Goal: Information Seeking & Learning: Learn about a topic

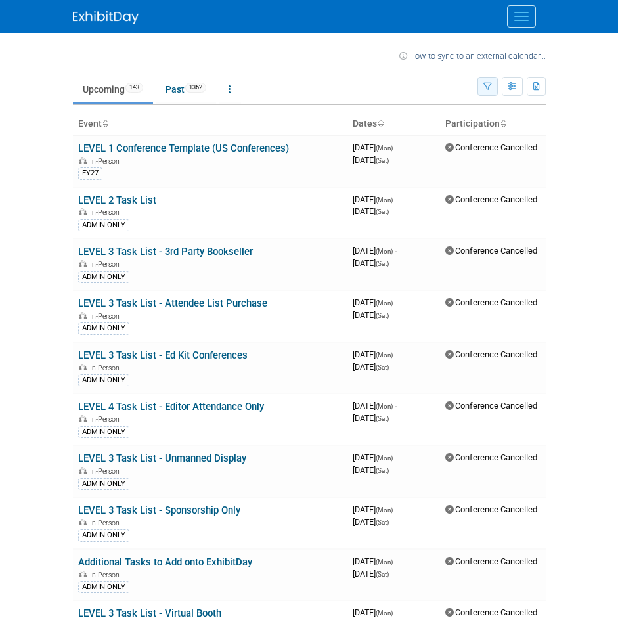
click at [480, 83] on button "button" at bounding box center [487, 86] width 20 height 19
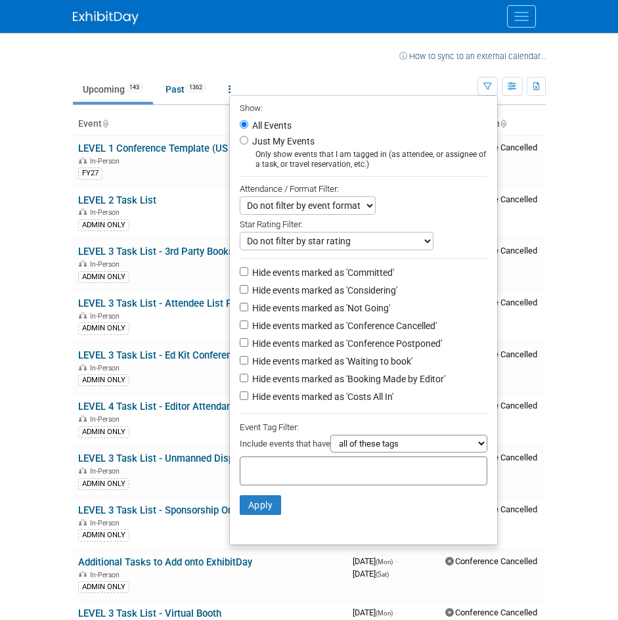
click at [263, 142] on label "Just My Events" at bounding box center [281, 141] width 65 height 13
click at [248, 142] on input "Just My Events" at bounding box center [244, 140] width 9 height 9
radio input "true"
click at [253, 511] on button "Apply" at bounding box center [261, 505] width 42 height 20
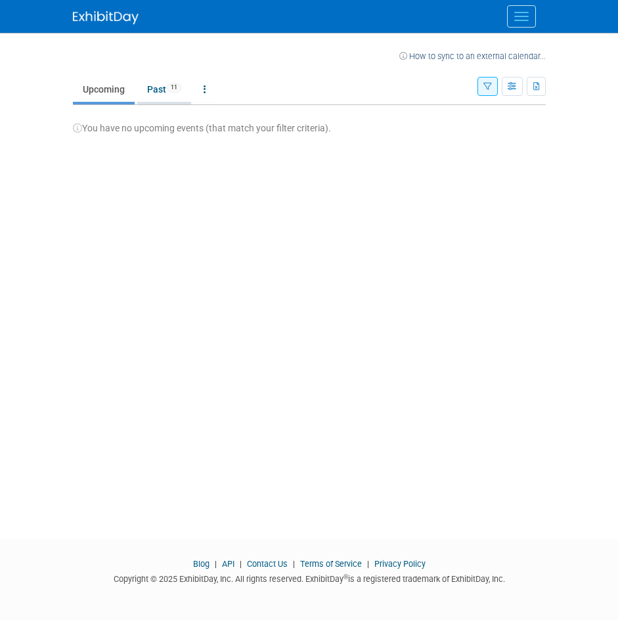
click at [159, 91] on link "Past 11" at bounding box center [164, 89] width 54 height 25
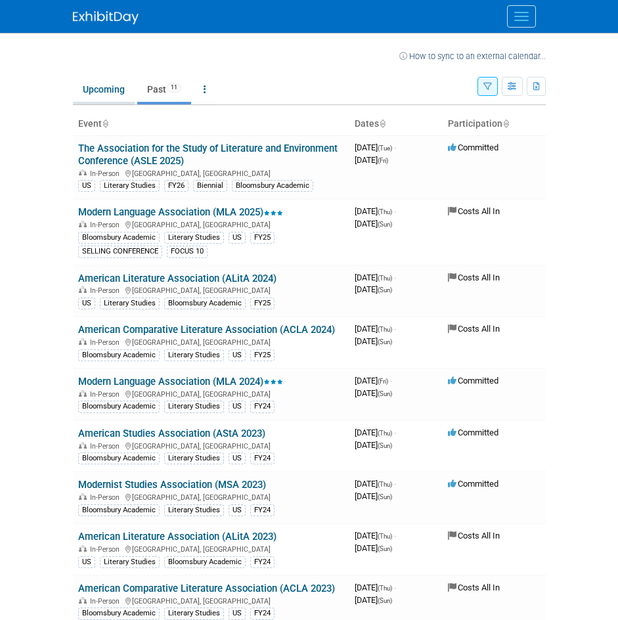
click at [107, 91] on link "Upcoming" at bounding box center [104, 89] width 62 height 25
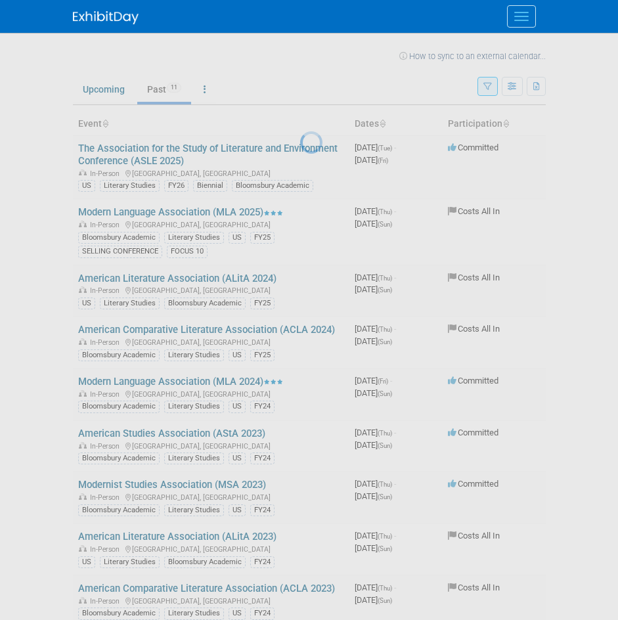
click at [318, 87] on div at bounding box center [309, 310] width 18 height 620
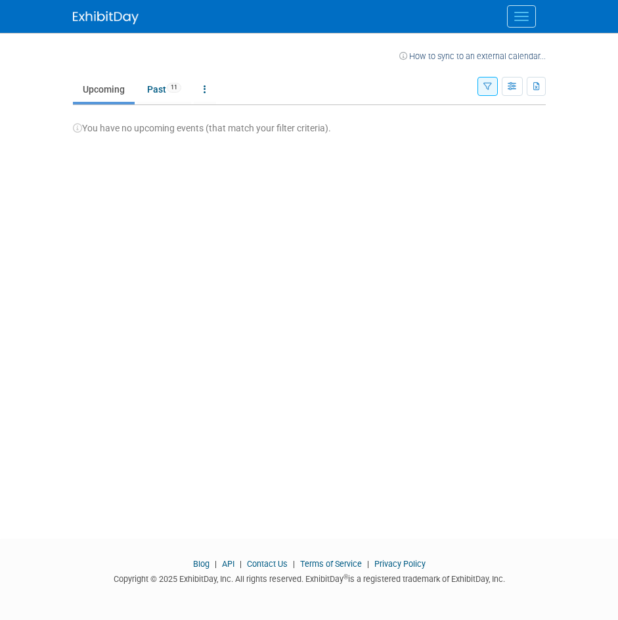
click at [489, 87] on icon "button" at bounding box center [487, 87] width 9 height 9
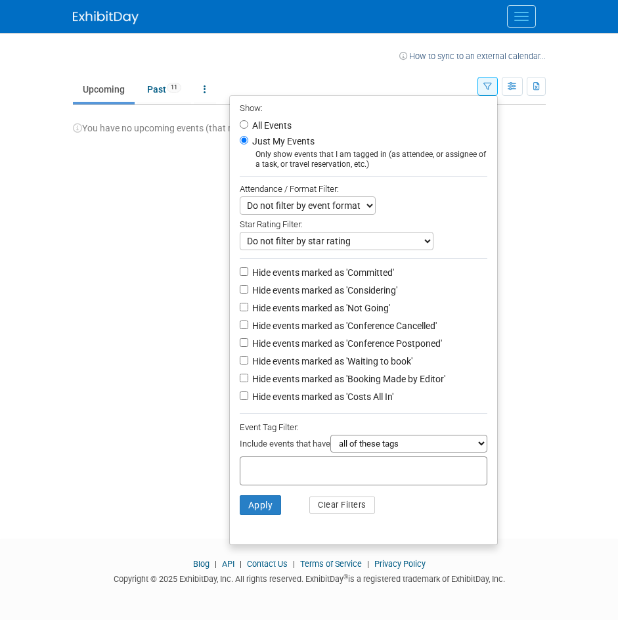
click at [264, 125] on label "All Events" at bounding box center [270, 125] width 42 height 9
click at [248, 125] on input "All Events" at bounding box center [244, 124] width 9 height 9
radio input "true"
click at [247, 513] on button "Apply" at bounding box center [261, 505] width 42 height 20
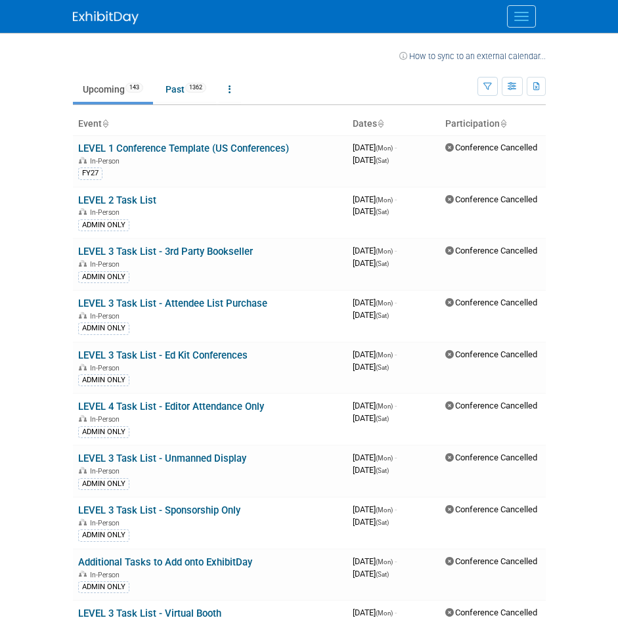
click at [515, 10] on button "Menu" at bounding box center [521, 16] width 29 height 22
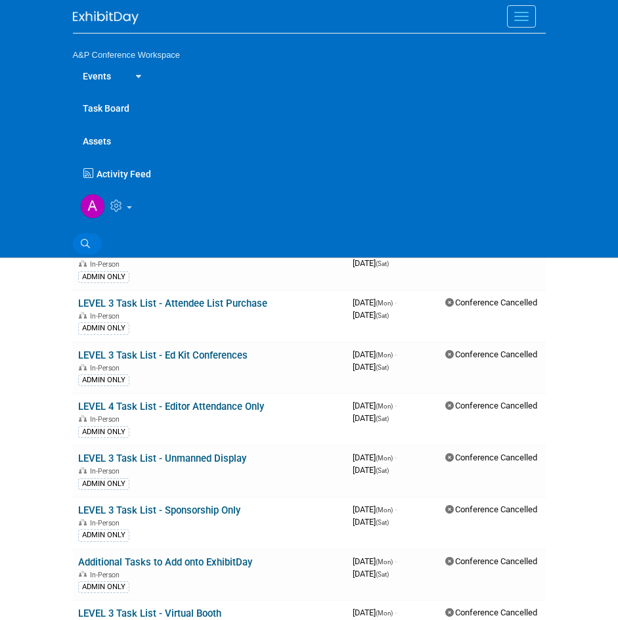
click at [85, 240] on icon at bounding box center [85, 243] width 9 height 9
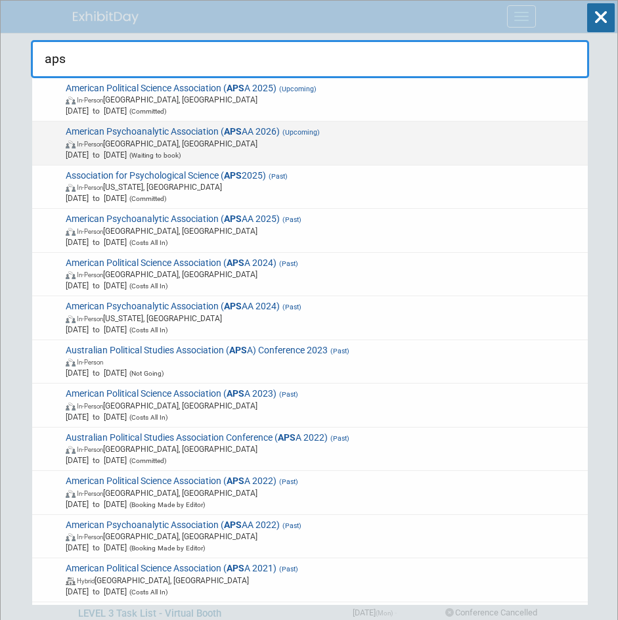
type input "aps"
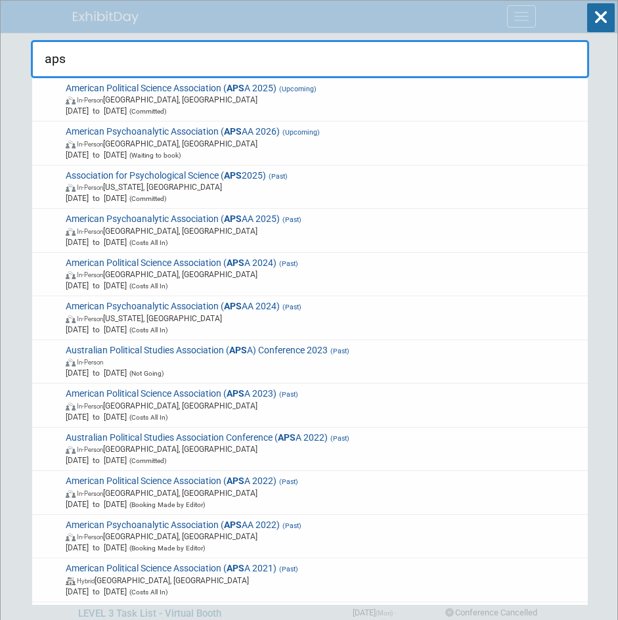
click at [263, 133] on span "American Psychoanalytic Association ( APS AA 2026) (Upcoming) In-Person San Fra…" at bounding box center [322, 143] width 521 height 34
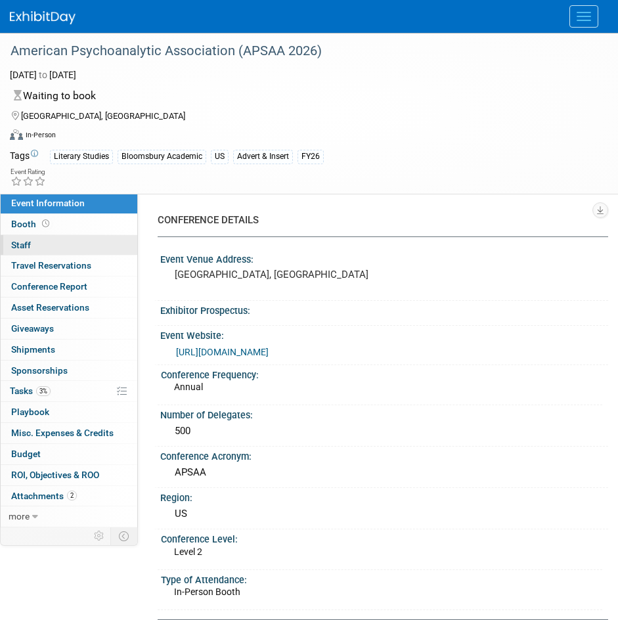
click at [26, 240] on span "Staff 0" at bounding box center [21, 245] width 20 height 11
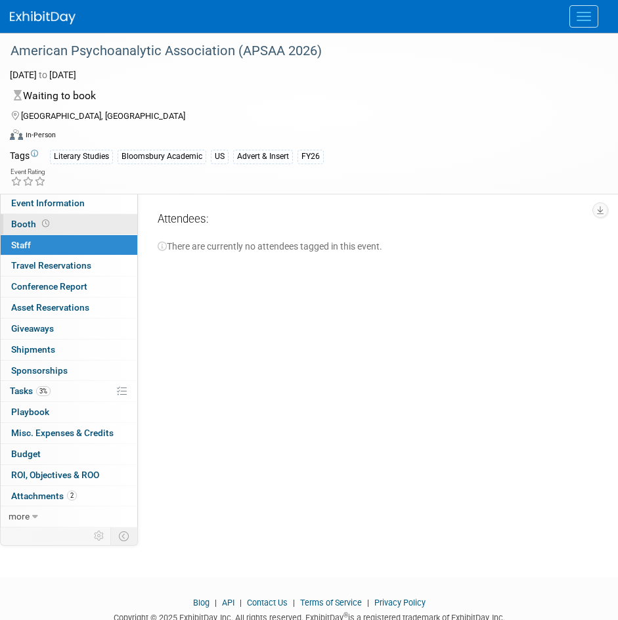
click at [76, 224] on link "Booth" at bounding box center [69, 224] width 137 height 20
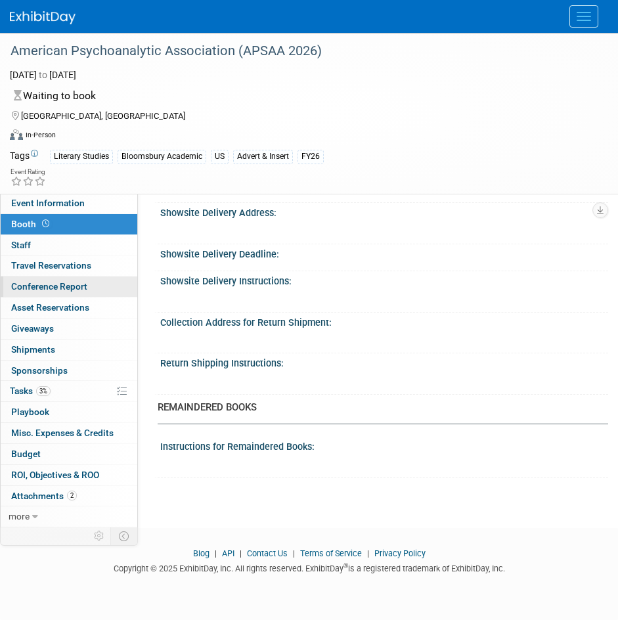
scroll to position [637, 0]
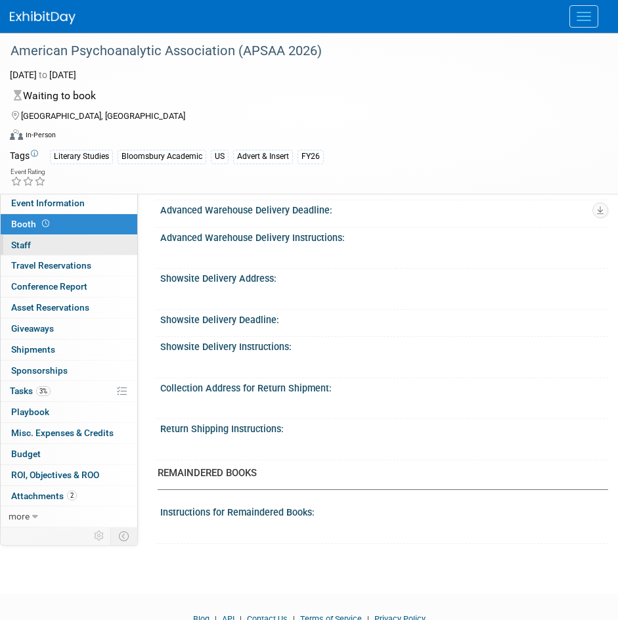
click at [38, 249] on link "0 Staff 0" at bounding box center [69, 245] width 137 height 20
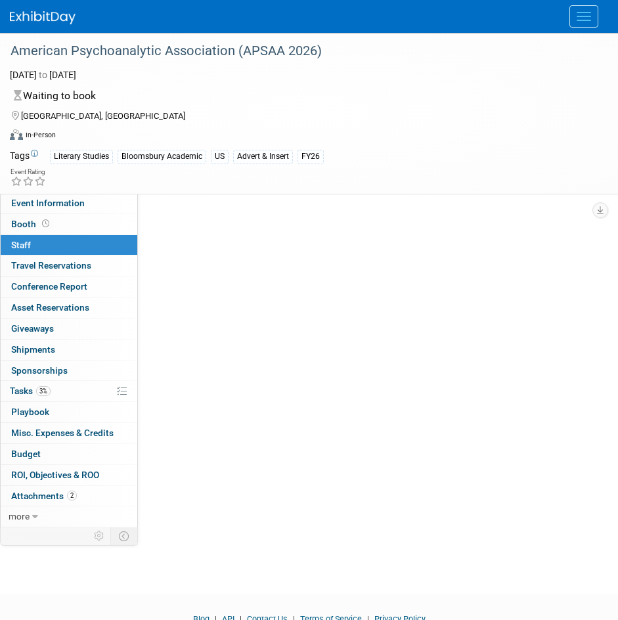
scroll to position [0, 0]
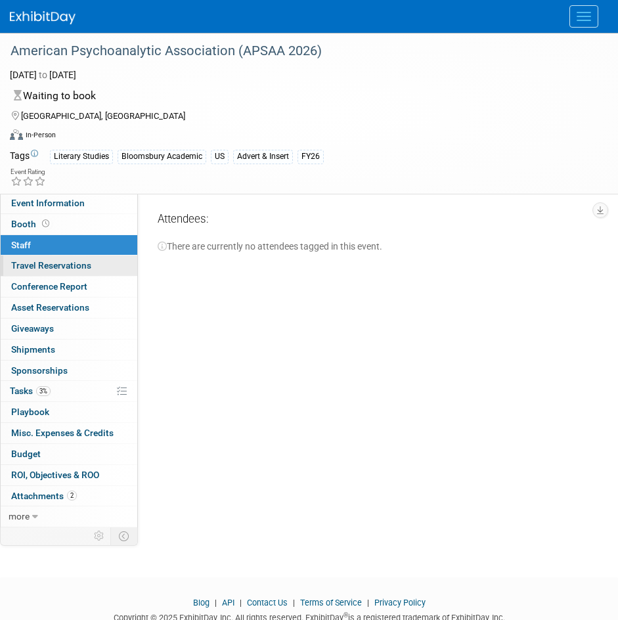
click at [47, 266] on span "Travel Reservations 0" at bounding box center [51, 265] width 80 height 11
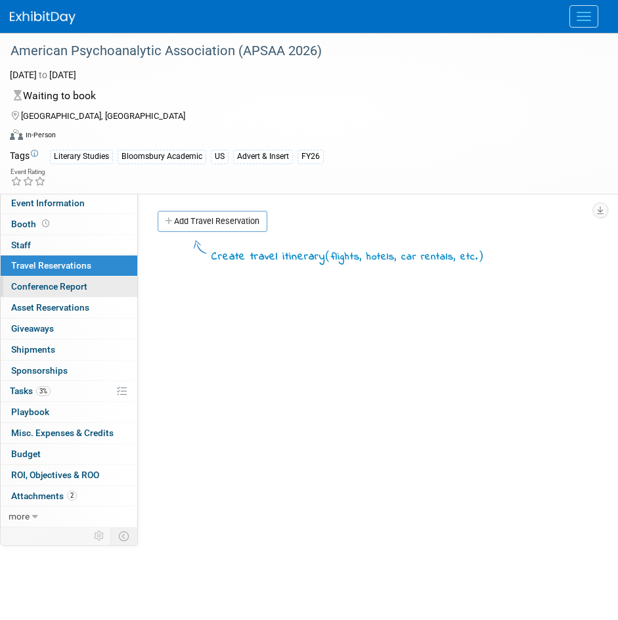
click at [45, 286] on span "Conference Report" at bounding box center [49, 286] width 76 height 11
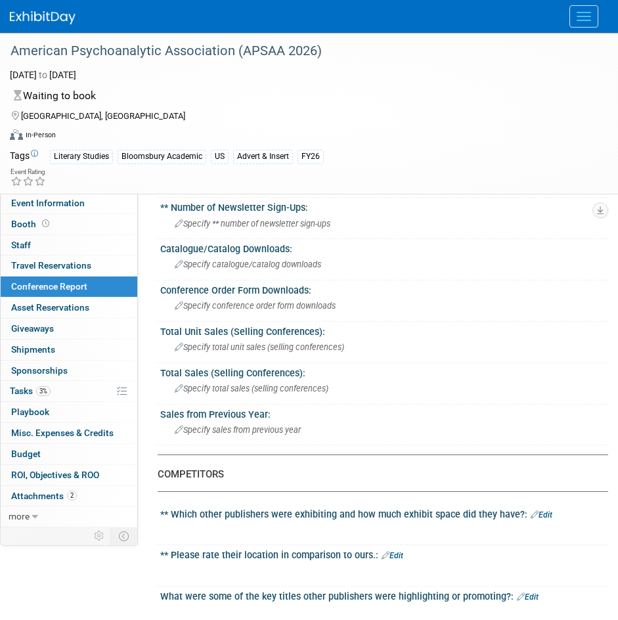
scroll to position [525, 0]
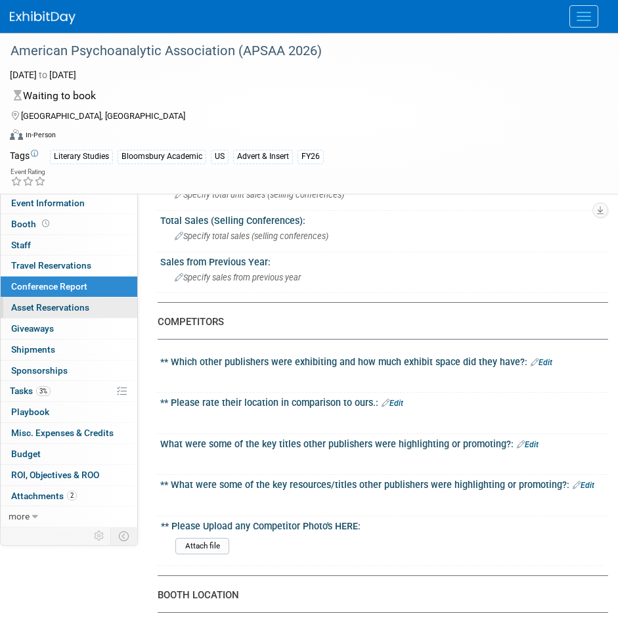
click at [70, 310] on span "Asset Reservations 0" at bounding box center [50, 307] width 78 height 11
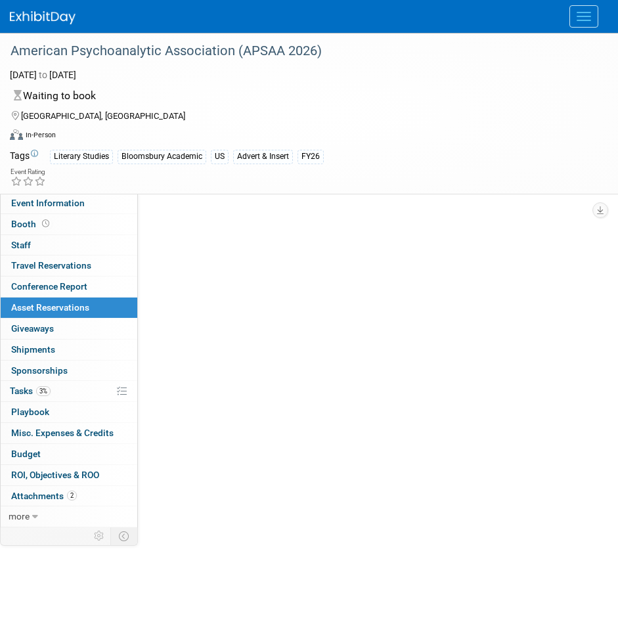
scroll to position [0, 0]
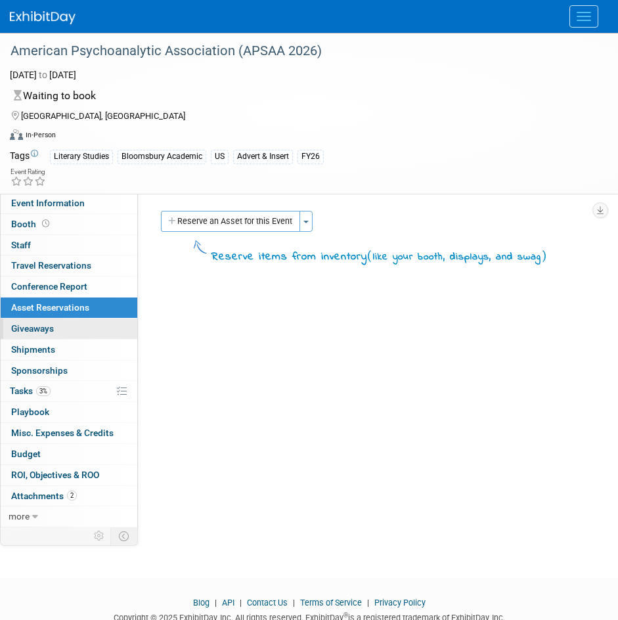
click at [71, 330] on link "0 Giveaways 0" at bounding box center [69, 328] width 137 height 20
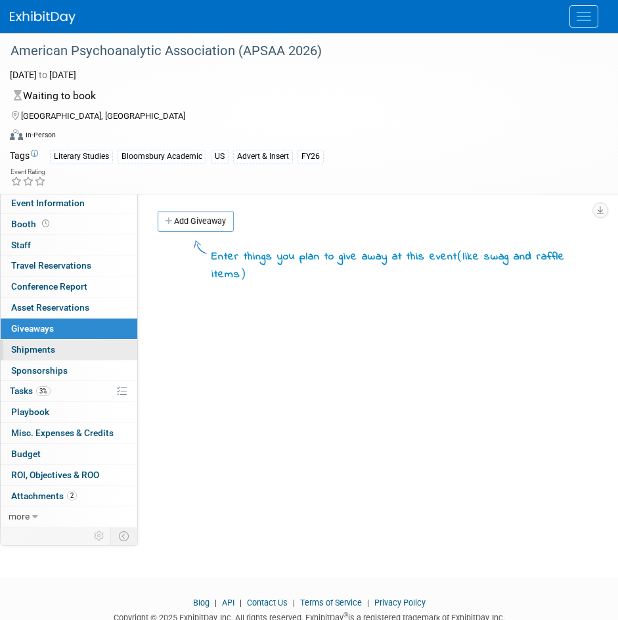
click at [47, 349] on span "Shipments 0" at bounding box center [33, 349] width 44 height 11
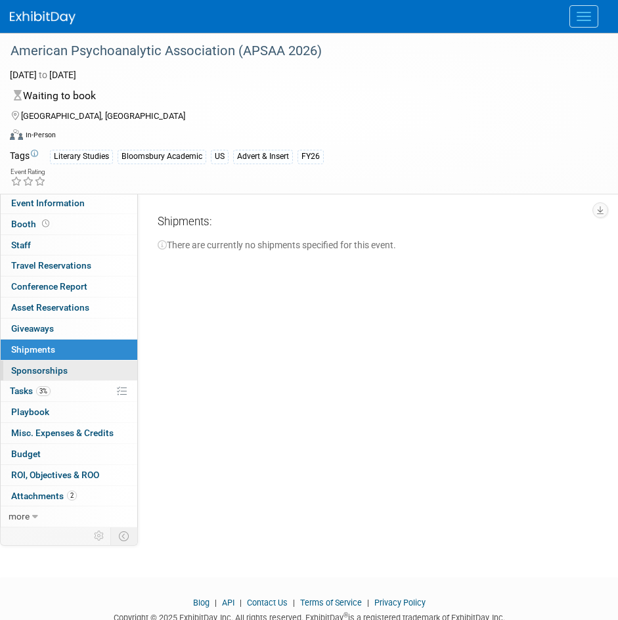
click at [48, 368] on span "Sponsorships 0" at bounding box center [39, 370] width 56 height 11
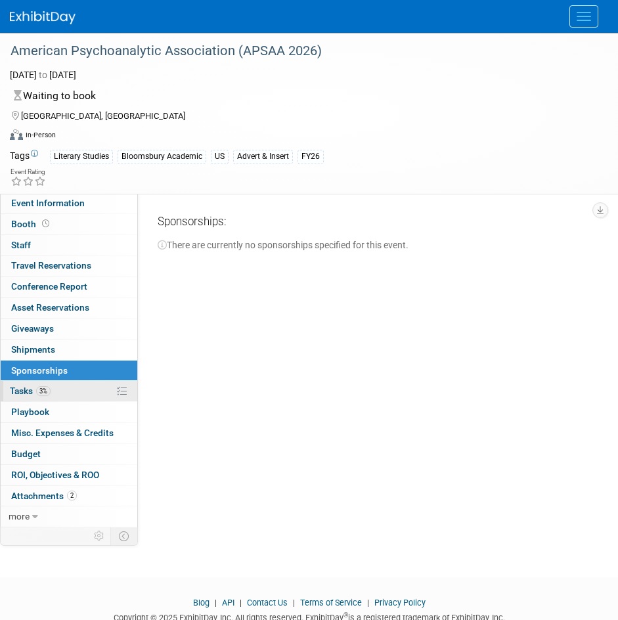
click at [45, 394] on span "3%" at bounding box center [43, 391] width 14 height 10
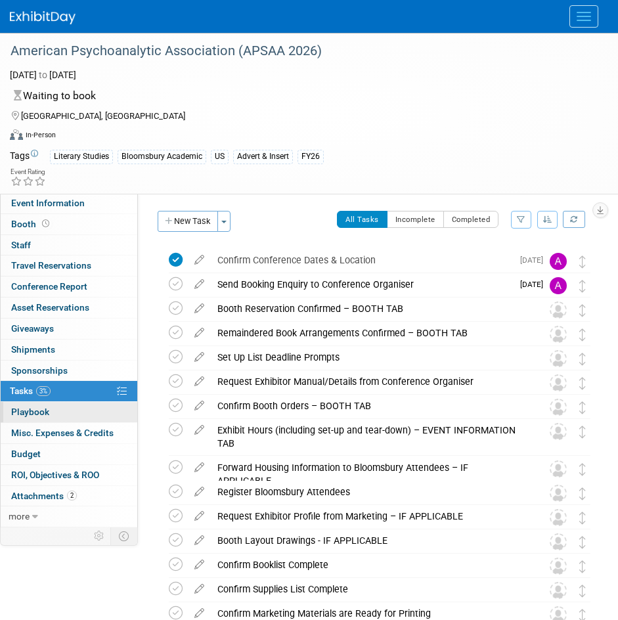
click at [53, 414] on link "0 Playbook 0" at bounding box center [69, 412] width 137 height 20
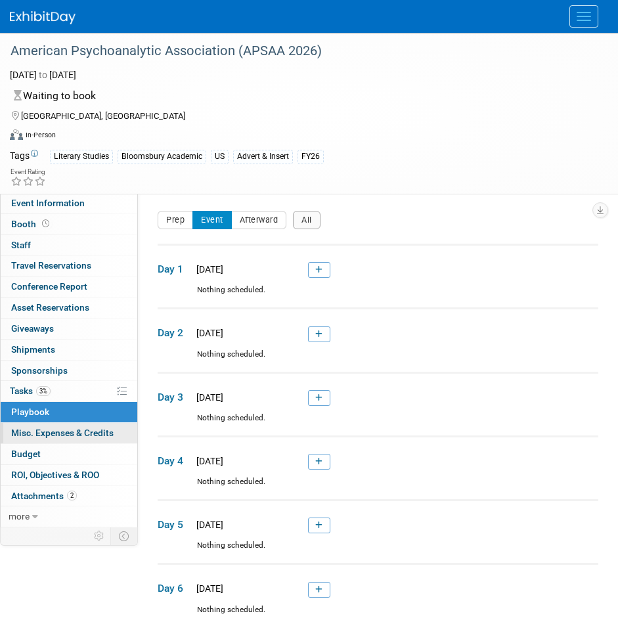
click at [40, 433] on span "Misc. Expenses & Credits 0" at bounding box center [62, 432] width 102 height 11
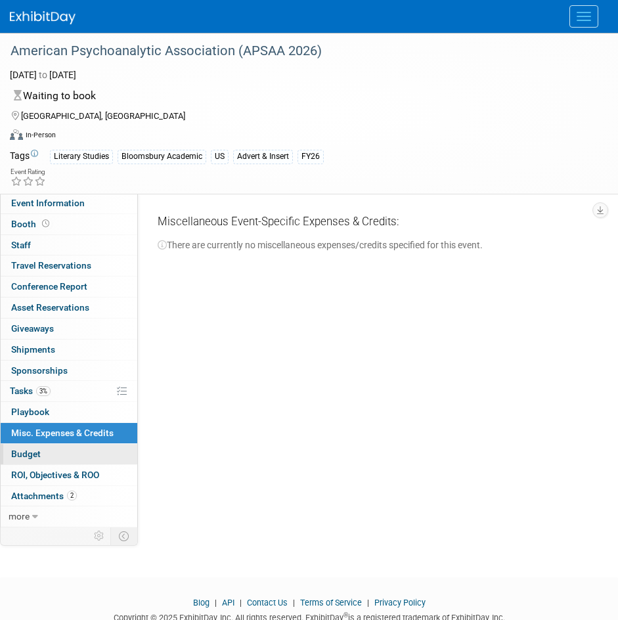
click at [47, 458] on link "Budget" at bounding box center [69, 454] width 137 height 20
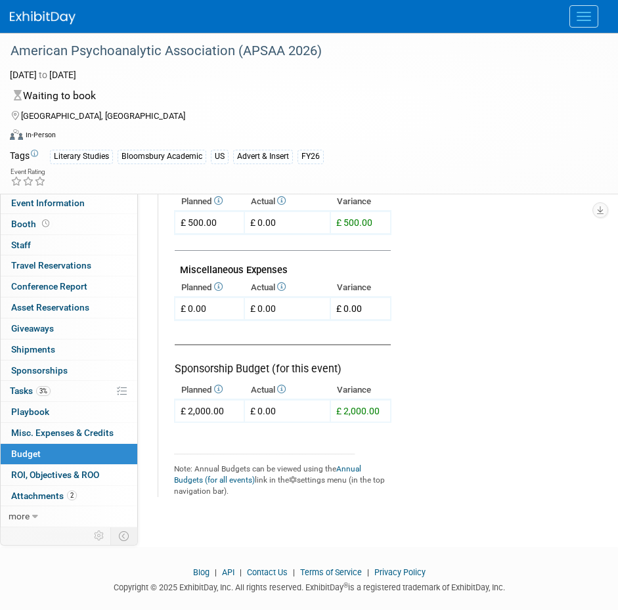
scroll to position [722, 0]
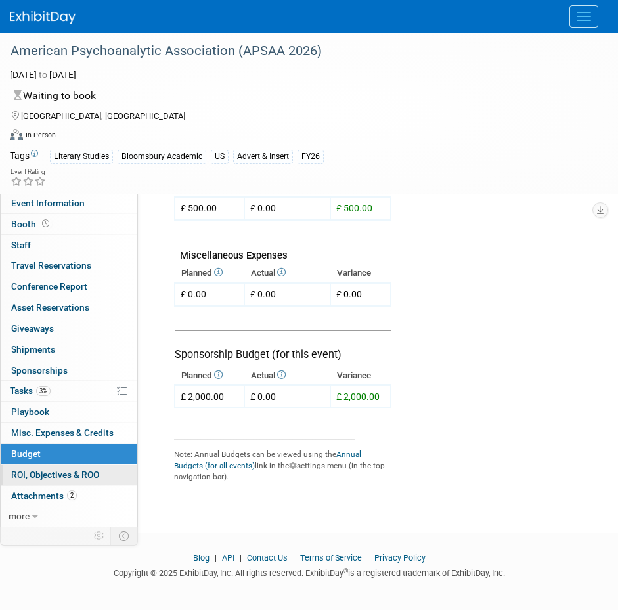
click at [65, 473] on span "ROI, Objectives & ROO 0" at bounding box center [55, 474] width 88 height 11
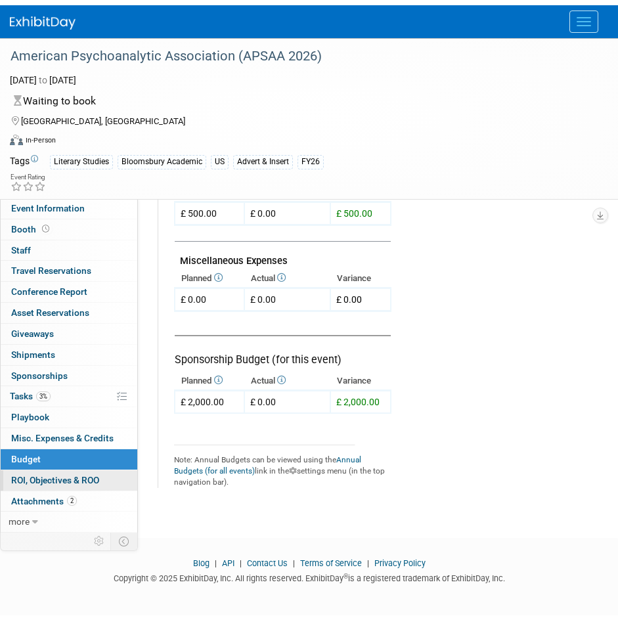
scroll to position [0, 0]
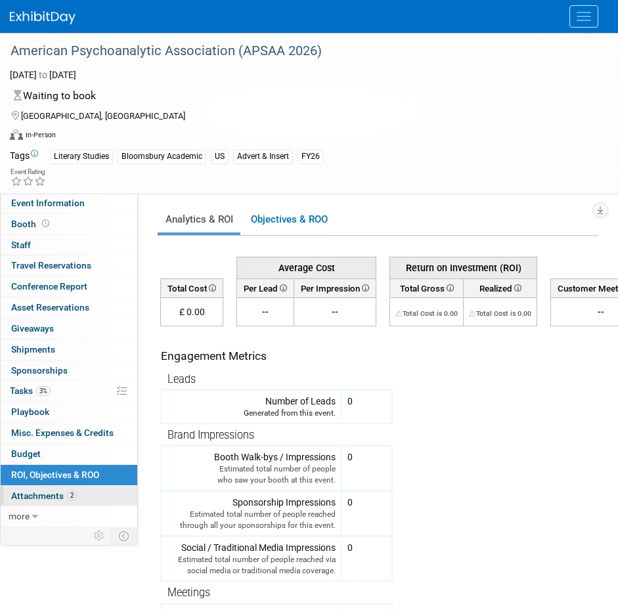
click at [35, 498] on span "Attachments 2" at bounding box center [44, 495] width 66 height 11
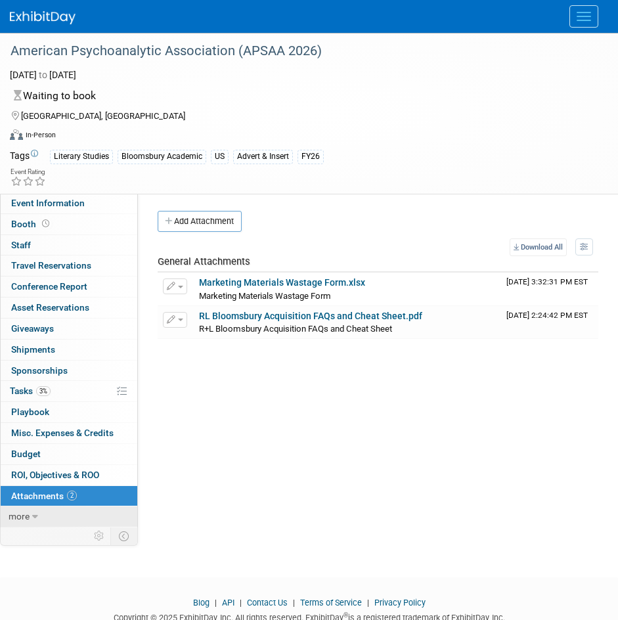
click at [24, 515] on span "more" at bounding box center [19, 516] width 21 height 11
